Goal: Information Seeking & Learning: Compare options

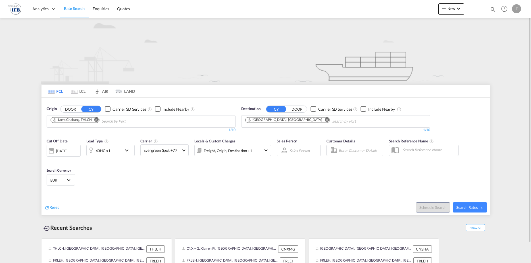
click at [97, 119] on md-icon "Remove" at bounding box center [96, 120] width 4 height 4
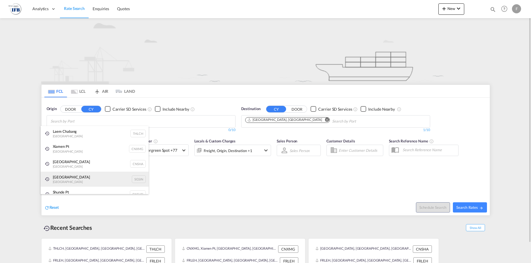
click at [61, 178] on div "Singapore Singapore SGSIN" at bounding box center [95, 179] width 108 height 15
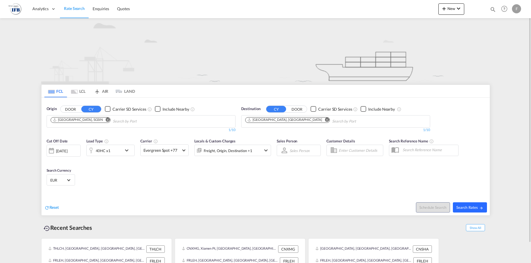
click at [482, 208] on md-icon "icon-arrow-right" at bounding box center [481, 208] width 4 height 4
type input "SGSIN to FRLEH / [DATE]"
click at [127, 150] on md-icon "icon-chevron-down" at bounding box center [128, 150] width 10 height 7
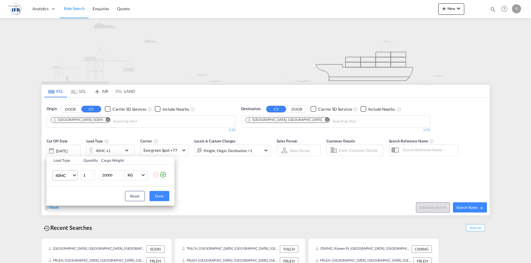
click at [73, 176] on md-select-value "40HC" at bounding box center [66, 176] width 23 height 10
click at [60, 147] on div "20GP" at bounding box center [60, 148] width 10 height 6
click at [165, 195] on button "Done" at bounding box center [159, 196] width 20 height 10
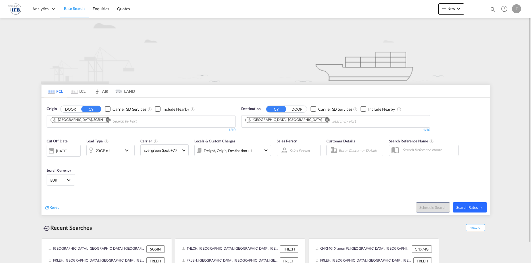
click at [469, 211] on button "Search Rates" at bounding box center [470, 207] width 34 height 10
type input "SGSIN to FRLEH / [DATE]"
